Goal: Leave review/rating: Leave review/rating

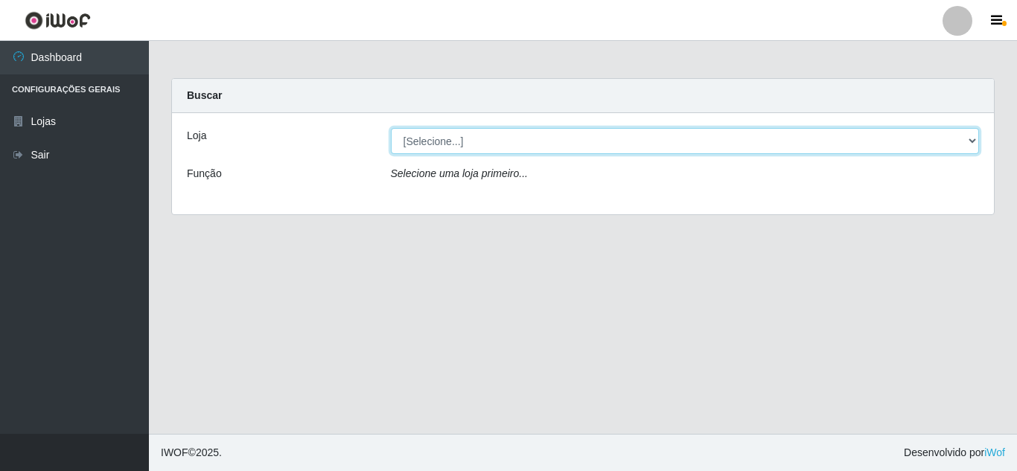
click at [472, 137] on select "[Selecione...] Hiper Queiroz - [GEOGRAPHIC_DATA]" at bounding box center [685, 141] width 589 height 26
select select "513"
click at [391, 128] on select "[Selecione...] Hiper Queiroz - [GEOGRAPHIC_DATA]" at bounding box center [685, 141] width 589 height 26
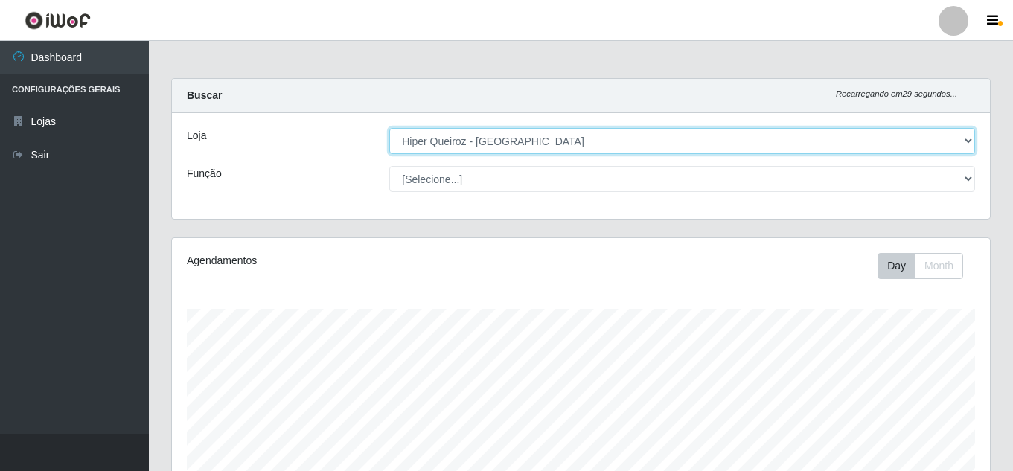
scroll to position [309, 818]
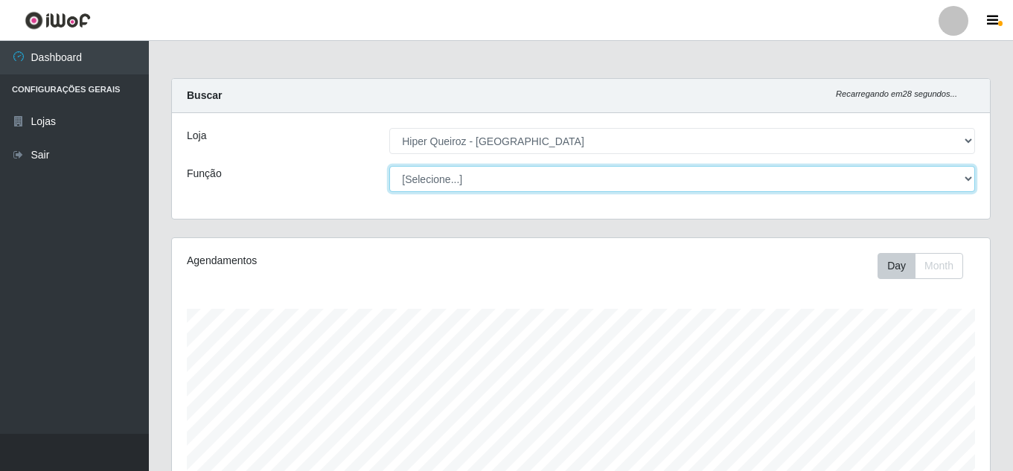
click at [461, 173] on select "[Selecione...] Embalador Embalador + Embalador ++ Operador de Caixa Operador de…" at bounding box center [682, 179] width 586 height 26
click at [389, 166] on select "[Selecione...] Embalador Embalador + Embalador ++ Operador de Caixa Operador de…" at bounding box center [682, 179] width 586 height 26
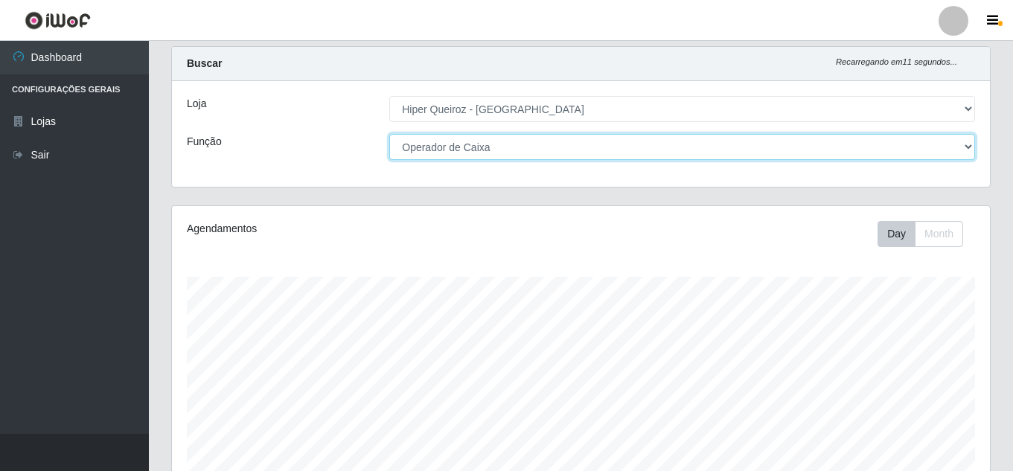
scroll to position [0, 0]
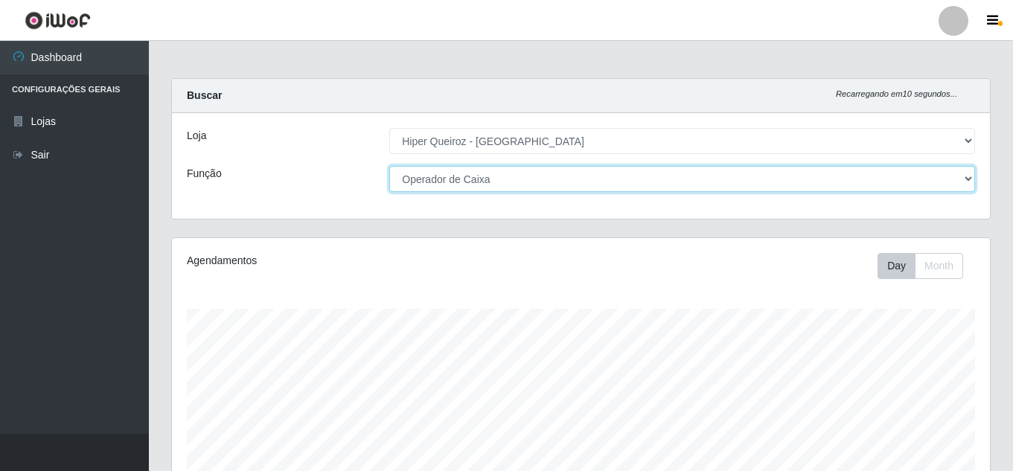
click at [493, 181] on select "[Selecione...] Embalador Embalador + Embalador ++ Operador de Caixa Operador de…" at bounding box center [682, 179] width 586 height 26
select select "72"
click at [389, 166] on select "[Selecione...] Embalador Embalador + Embalador ++ Operador de Caixa Operador de…" at bounding box center [682, 179] width 586 height 26
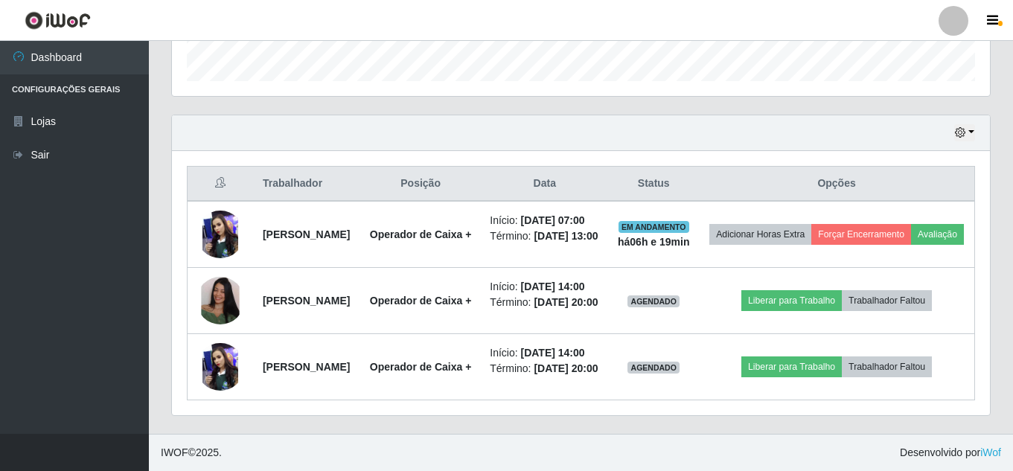
scroll to position [532, 0]
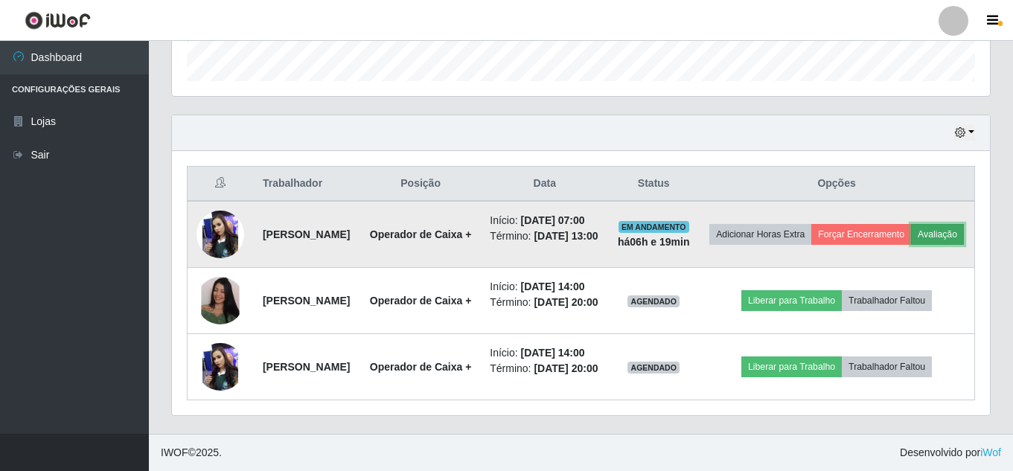
click at [766, 224] on button "Avaliação" at bounding box center [937, 234] width 53 height 21
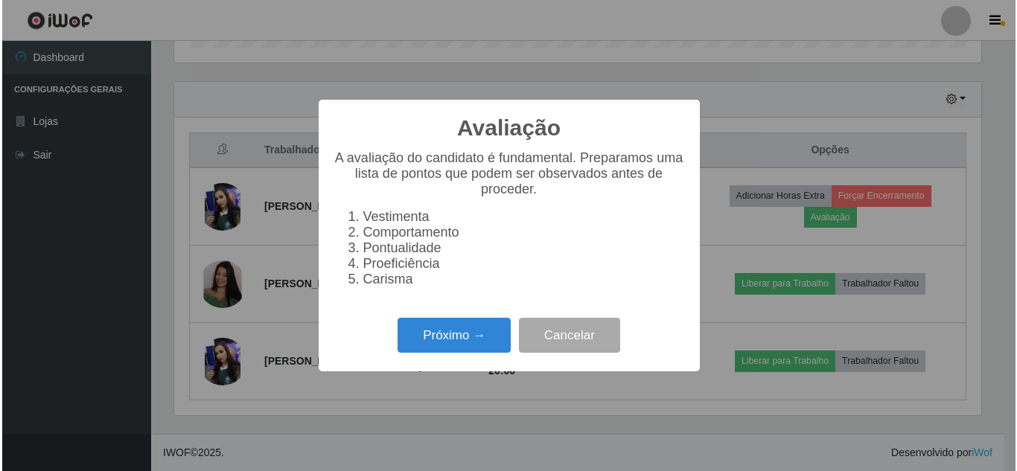
scroll to position [309, 811]
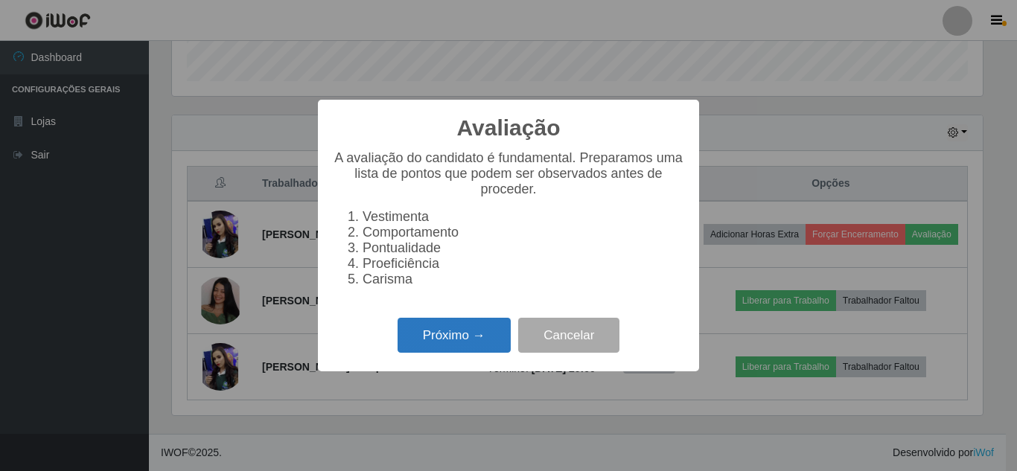
click at [459, 348] on button "Próximo →" at bounding box center [454, 335] width 113 height 35
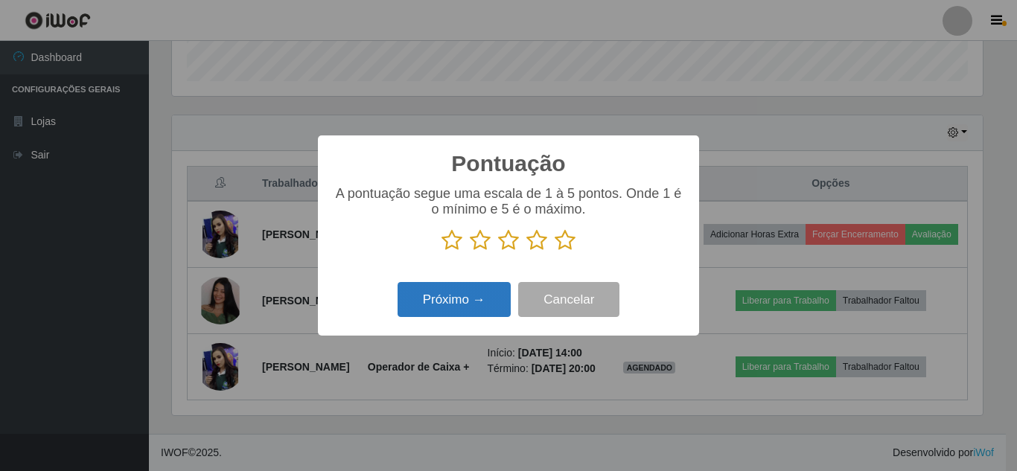
scroll to position [744225, 743723]
click at [450, 244] on icon at bounding box center [452, 240] width 21 height 22
click at [442, 252] on input "radio" at bounding box center [442, 252] width 0 height 0
click at [468, 299] on button "Próximo →" at bounding box center [454, 299] width 113 height 35
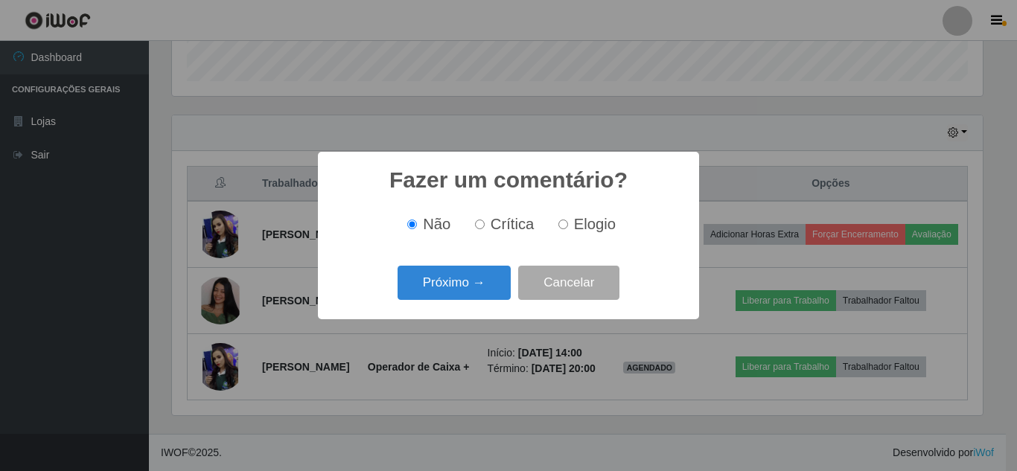
click at [482, 223] on input "Crítica" at bounding box center [480, 225] width 10 height 10
radio input "true"
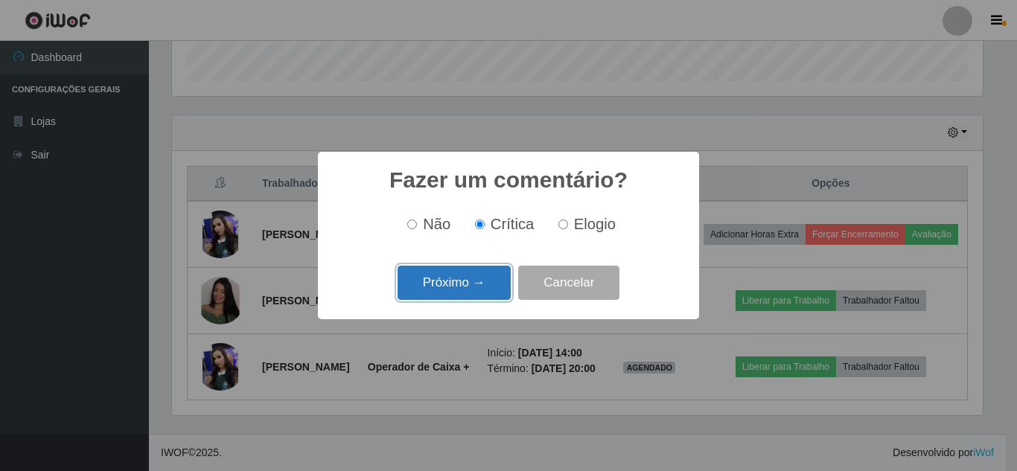
click at [463, 276] on button "Próximo →" at bounding box center [454, 283] width 113 height 35
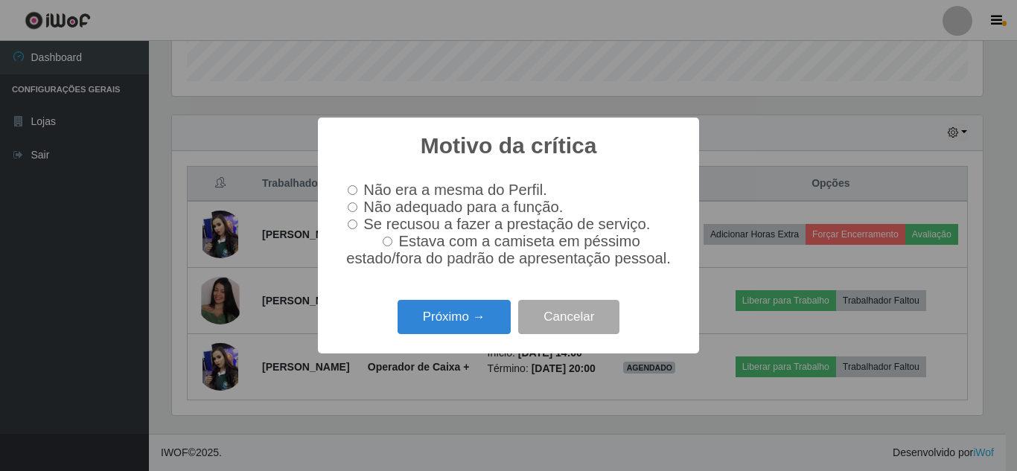
click at [357, 203] on input "Não adequado para a função." at bounding box center [353, 208] width 10 height 10
radio input "true"
click at [444, 316] on button "Próximo →" at bounding box center [454, 317] width 113 height 35
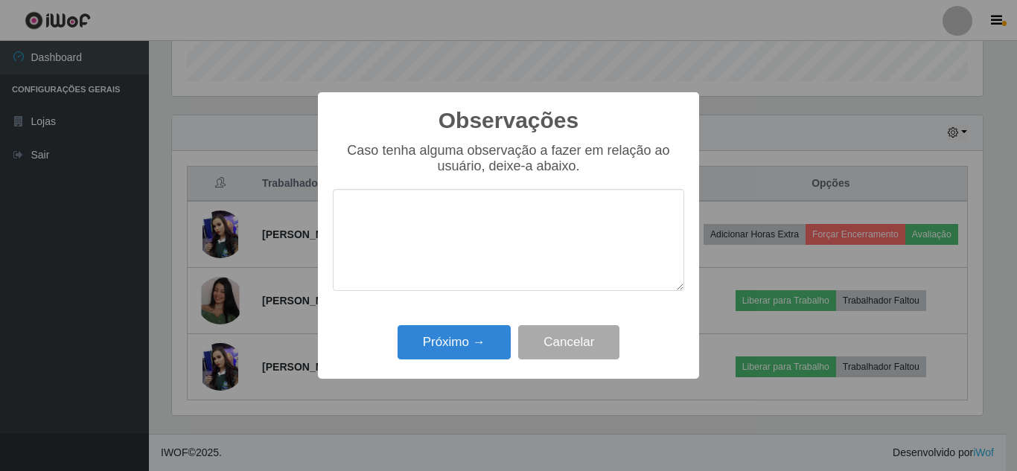
drag, startPoint x: 409, startPoint y: 238, endPoint x: 384, endPoint y: 245, distance: 26.4
click at [386, 245] on textarea at bounding box center [508, 240] width 351 height 102
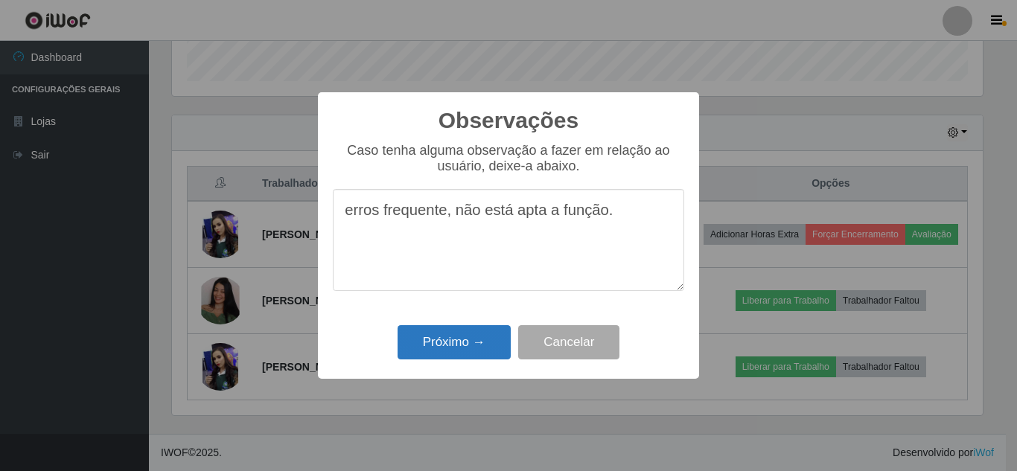
type textarea "erros frequente, não está apta a função."
click at [457, 343] on button "Próximo →" at bounding box center [454, 342] width 113 height 35
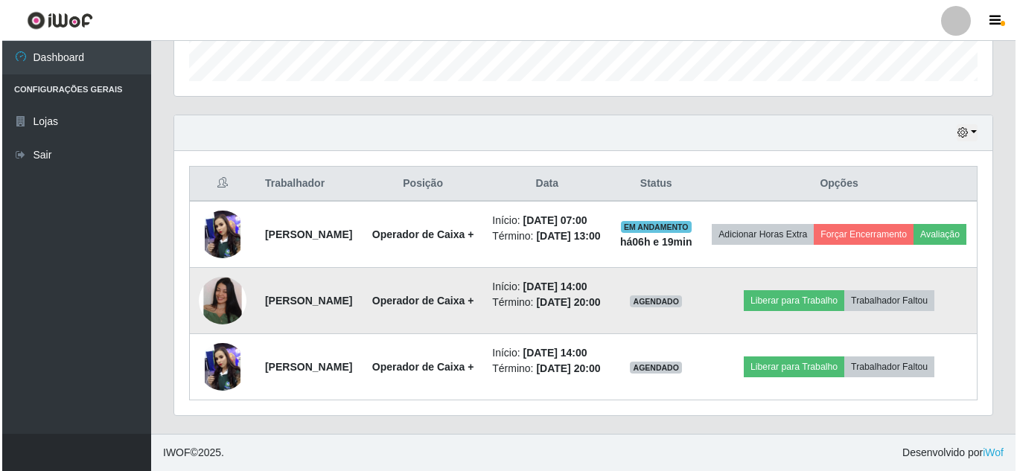
scroll to position [485, 0]
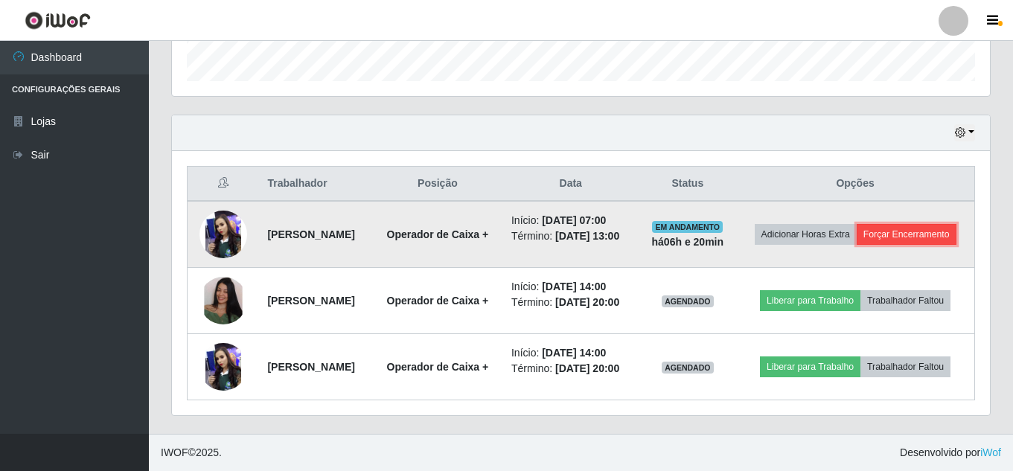
click at [766, 224] on button "Forçar Encerramento" at bounding box center [907, 234] width 100 height 21
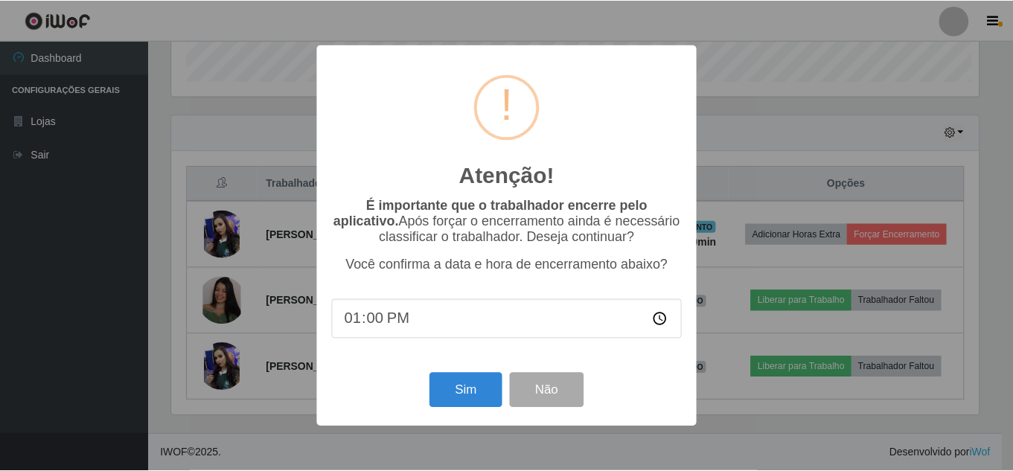
scroll to position [309, 811]
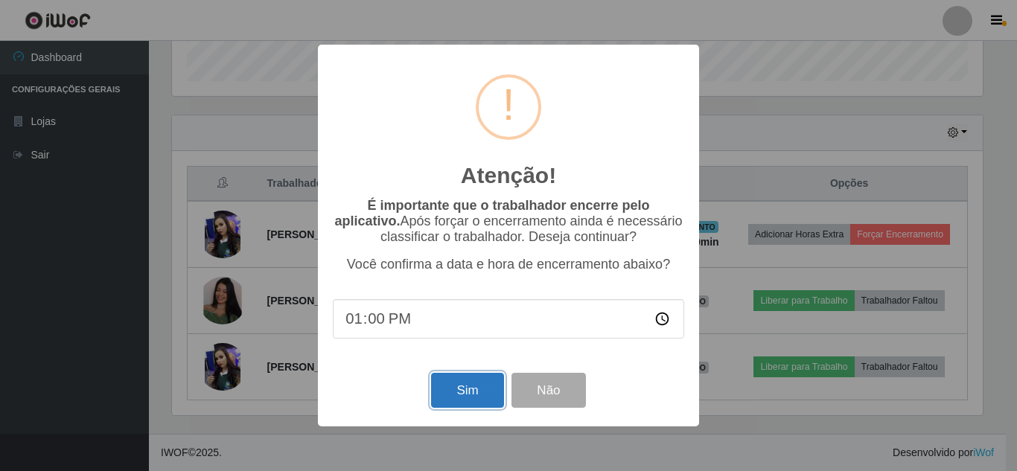
click at [468, 403] on button "Sim" at bounding box center [467, 390] width 72 height 35
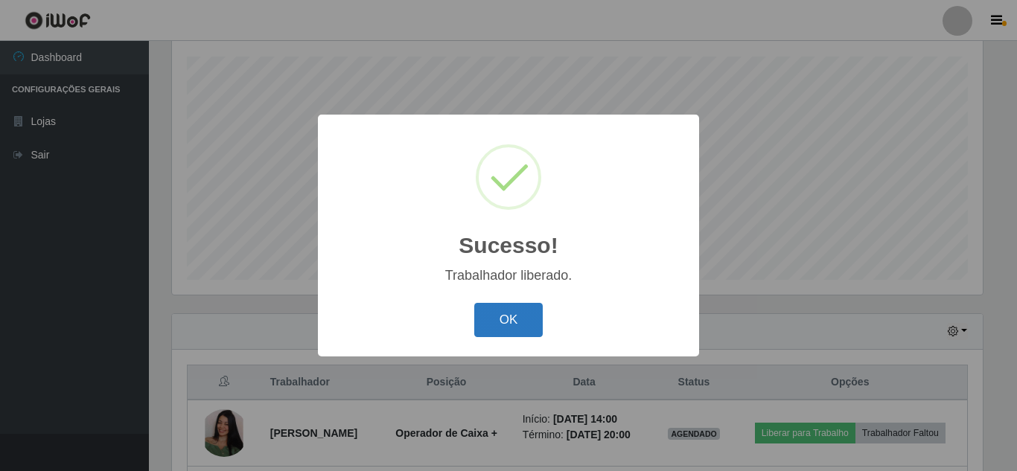
click at [503, 312] on button "OK" at bounding box center [508, 320] width 69 height 35
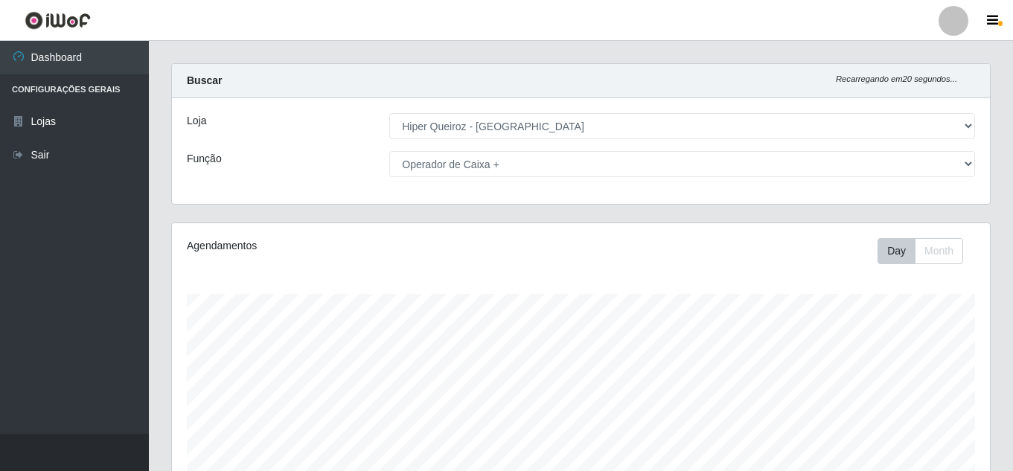
scroll to position [0, 0]
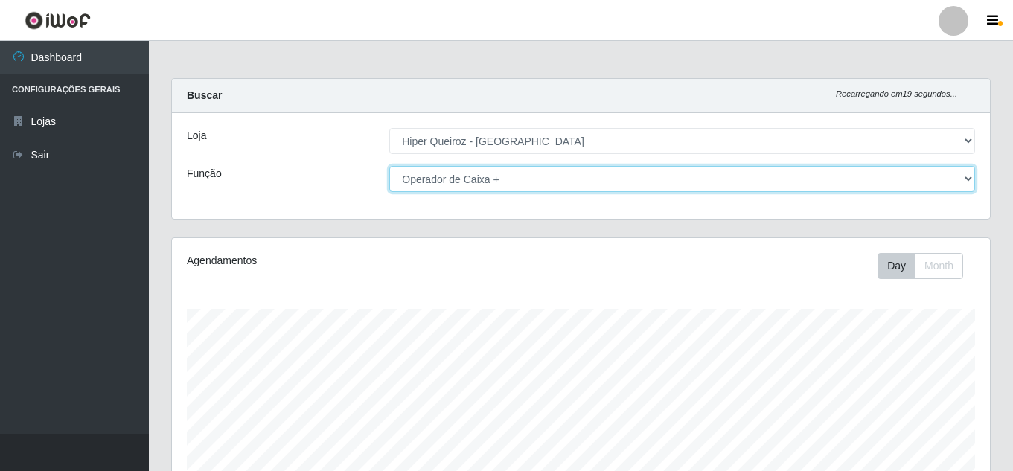
click at [507, 185] on select "[Selecione...] Embalador Embalador + Embalador ++ Operador de Caixa Operador de…" at bounding box center [682, 179] width 586 height 26
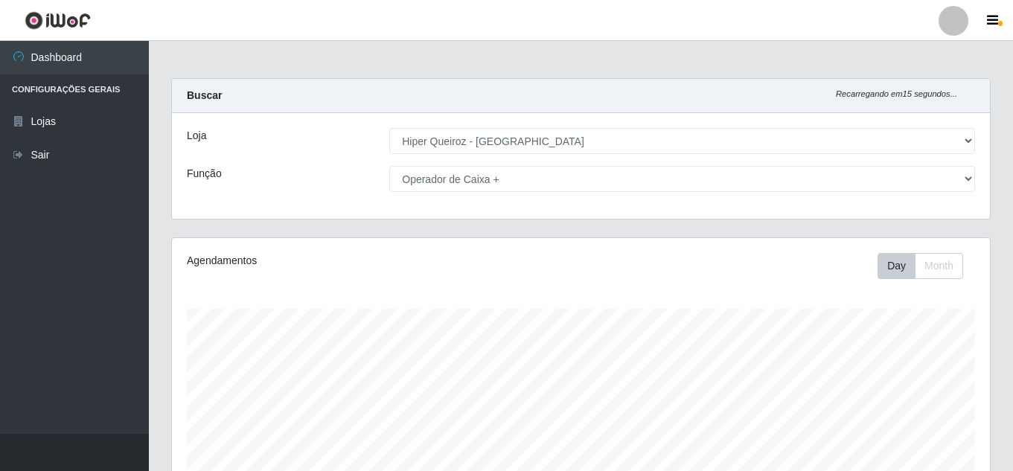
click at [280, 168] on div "Função" at bounding box center [277, 179] width 203 height 26
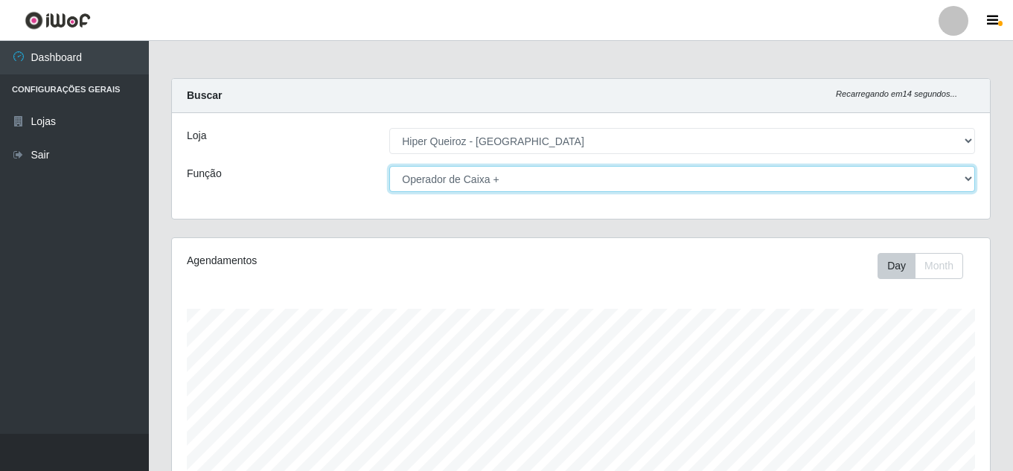
click at [442, 184] on select "[Selecione...] Embalador Embalador + Embalador ++ Operador de Caixa Operador de…" at bounding box center [682, 179] width 586 height 26
click at [389, 166] on select "[Selecione...] Embalador Embalador + Embalador ++ Operador de Caixa Operador de…" at bounding box center [682, 179] width 586 height 26
click at [523, 180] on select "[Selecione...] Embalador Embalador + Embalador ++ Operador de Caixa Operador de…" at bounding box center [682, 179] width 586 height 26
click at [389, 166] on select "[Selecione...] Embalador Embalador + Embalador ++ Operador de Caixa Operador de…" at bounding box center [682, 179] width 586 height 26
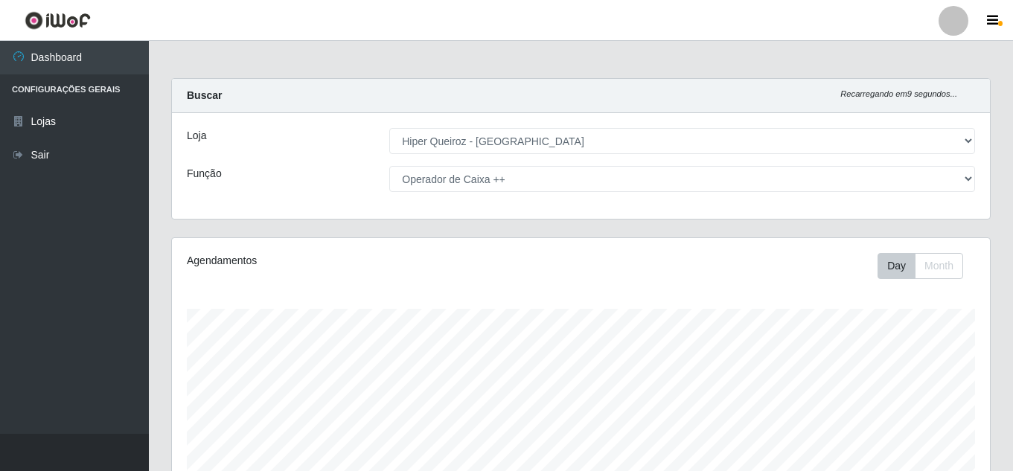
click at [582, 161] on div "Loja [Selecione...] Hiper Queiroz - Macau Função [Selecione...] Embalador Embal…" at bounding box center [581, 166] width 818 height 106
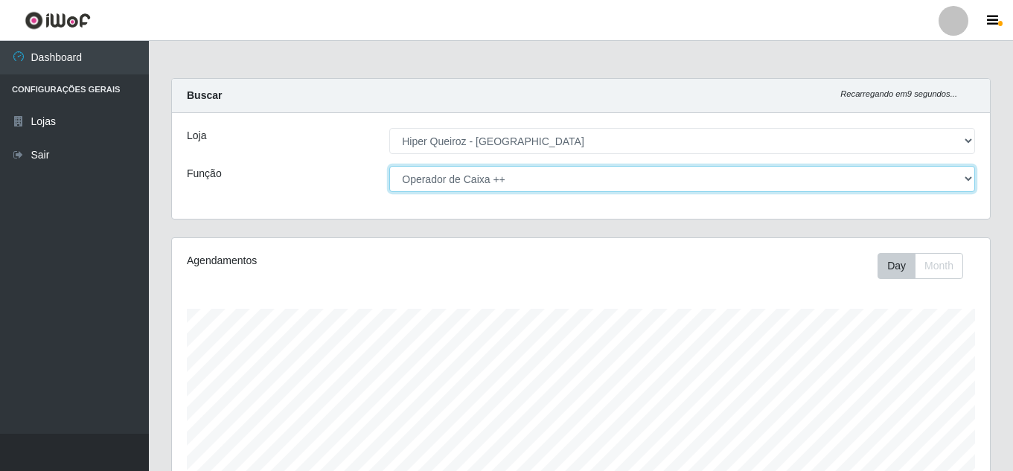
click at [573, 180] on select "[Selecione...] Embalador Embalador + Embalador ++ Operador de Caixa Operador de…" at bounding box center [682, 179] width 586 height 26
select select "72"
click at [389, 166] on select "[Selecione...] Embalador Embalador + Embalador ++ Operador de Caixa Operador de…" at bounding box center [682, 179] width 586 height 26
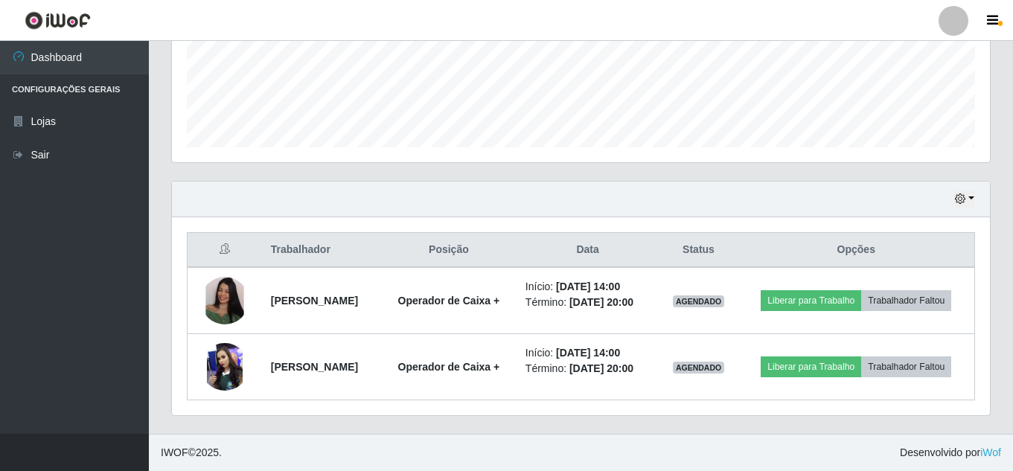
scroll to position [407, 0]
click at [766, 191] on button "button" at bounding box center [964, 199] width 21 height 17
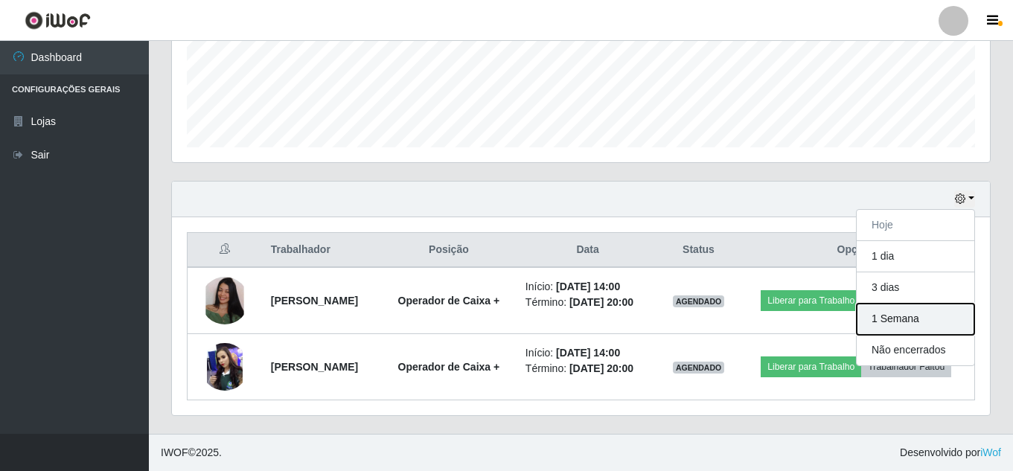
click at [766, 304] on button "1 Semana" at bounding box center [916, 319] width 118 height 31
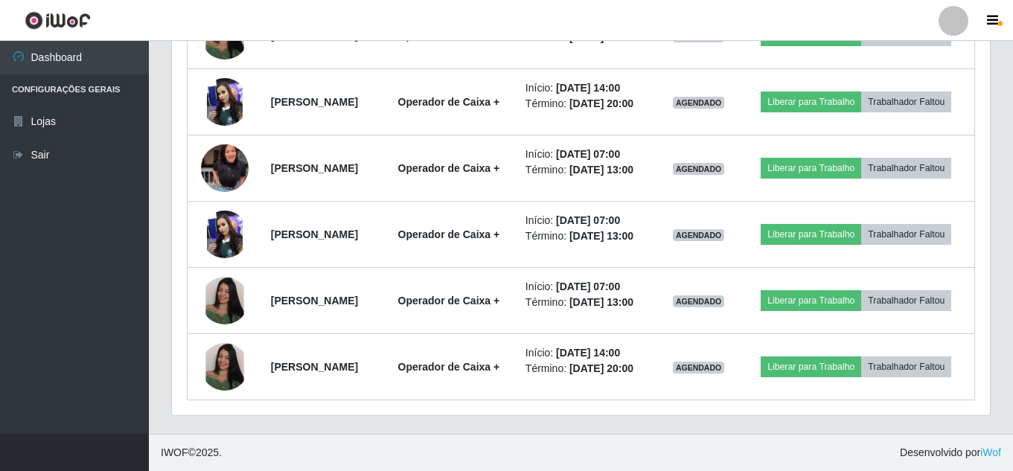
scroll to position [717, 0]
